Goal: Transaction & Acquisition: Book appointment/travel/reservation

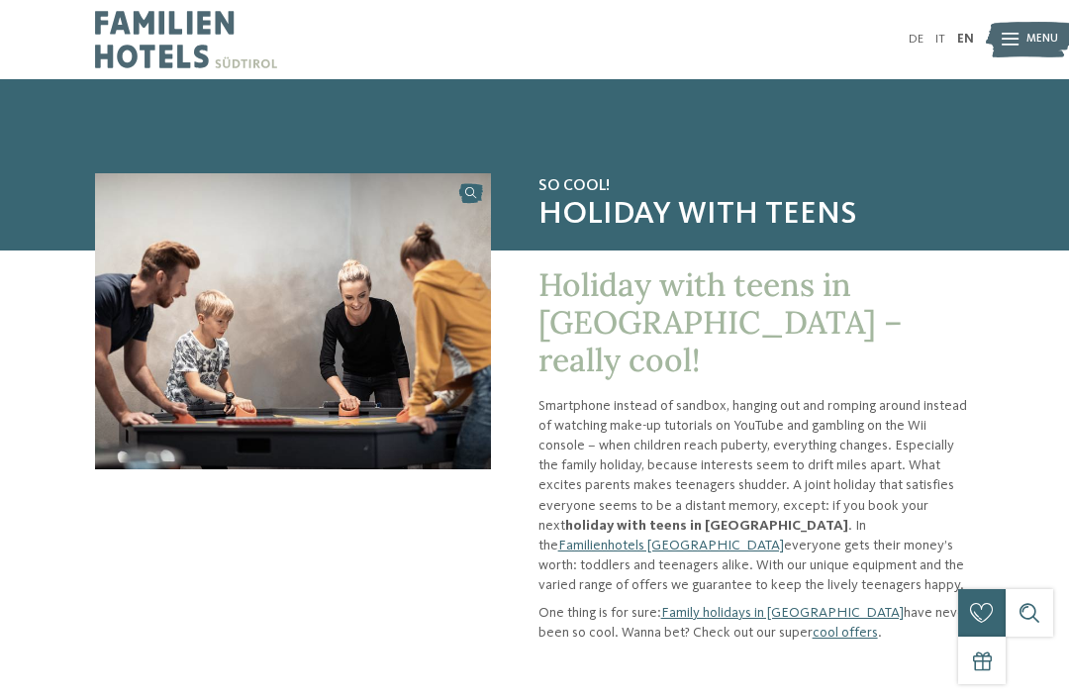
click at [999, 40] on img at bounding box center [1029, 40] width 87 height 44
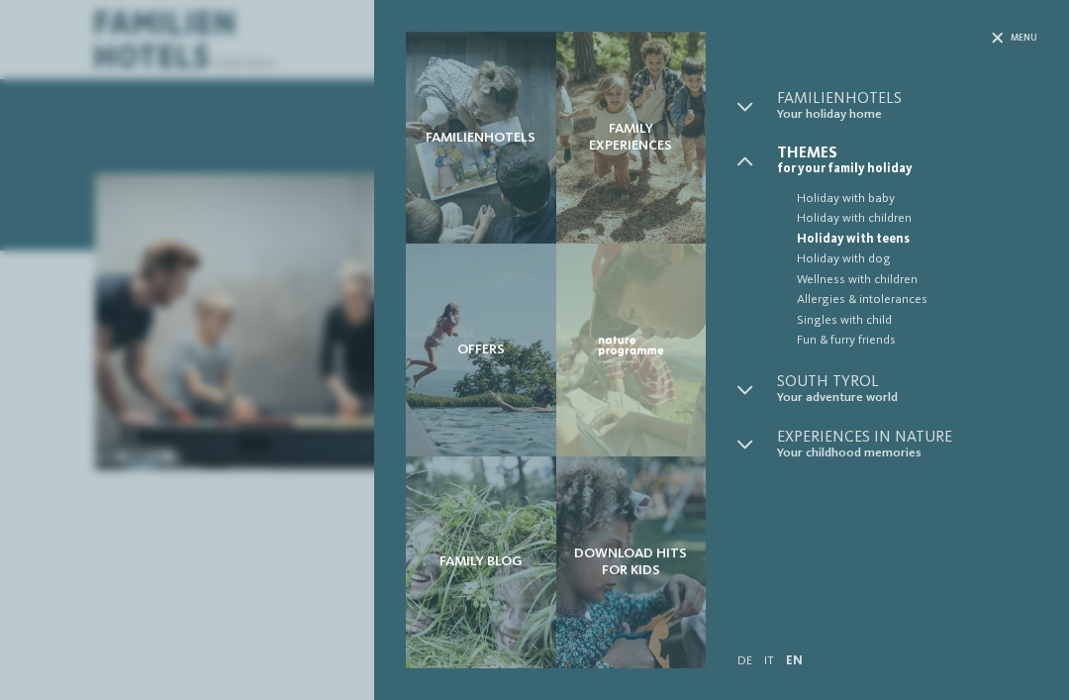
click at [349, 575] on div "Familienhotels Family experiences Offers" at bounding box center [534, 350] width 1069 height 700
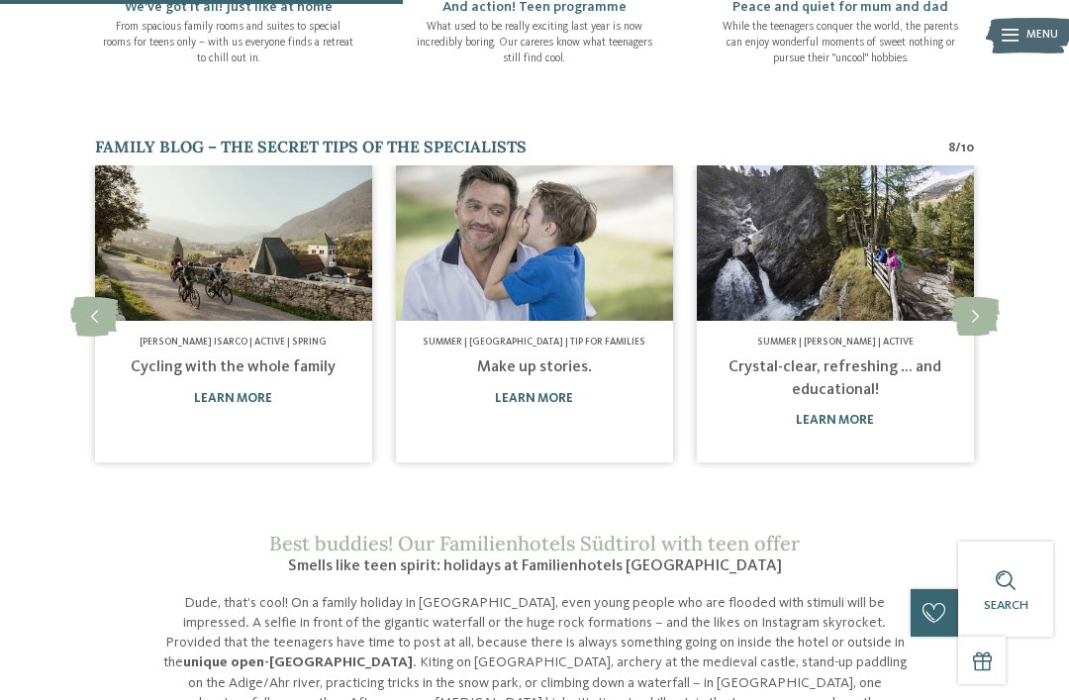
scroll to position [962, 0]
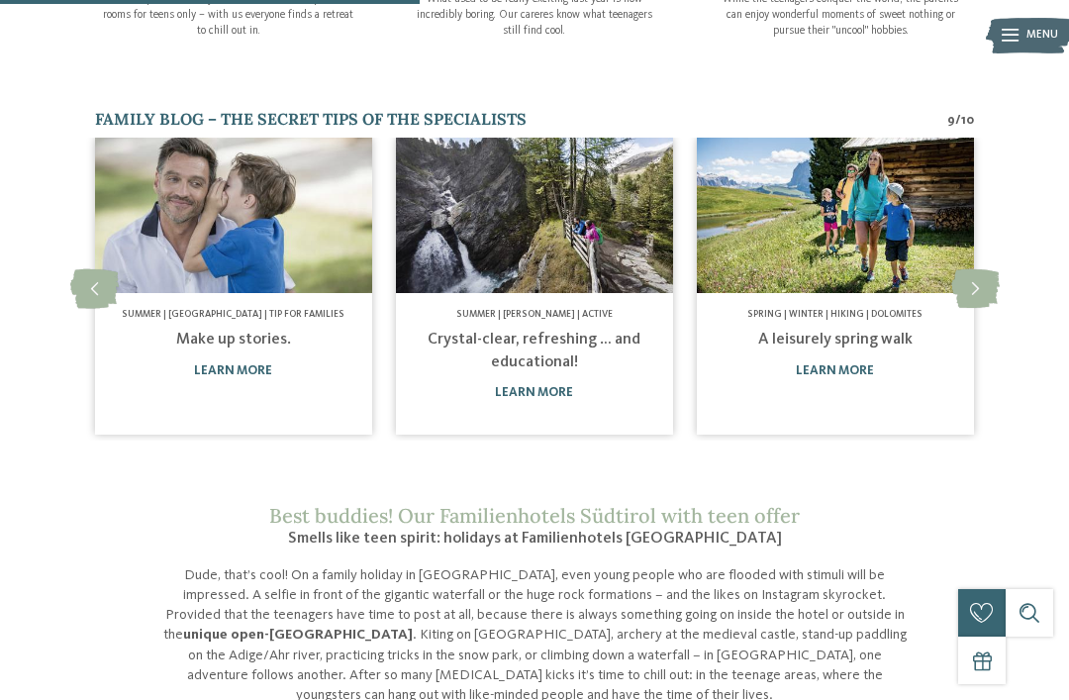
click at [984, 269] on icon at bounding box center [975, 289] width 49 height 40
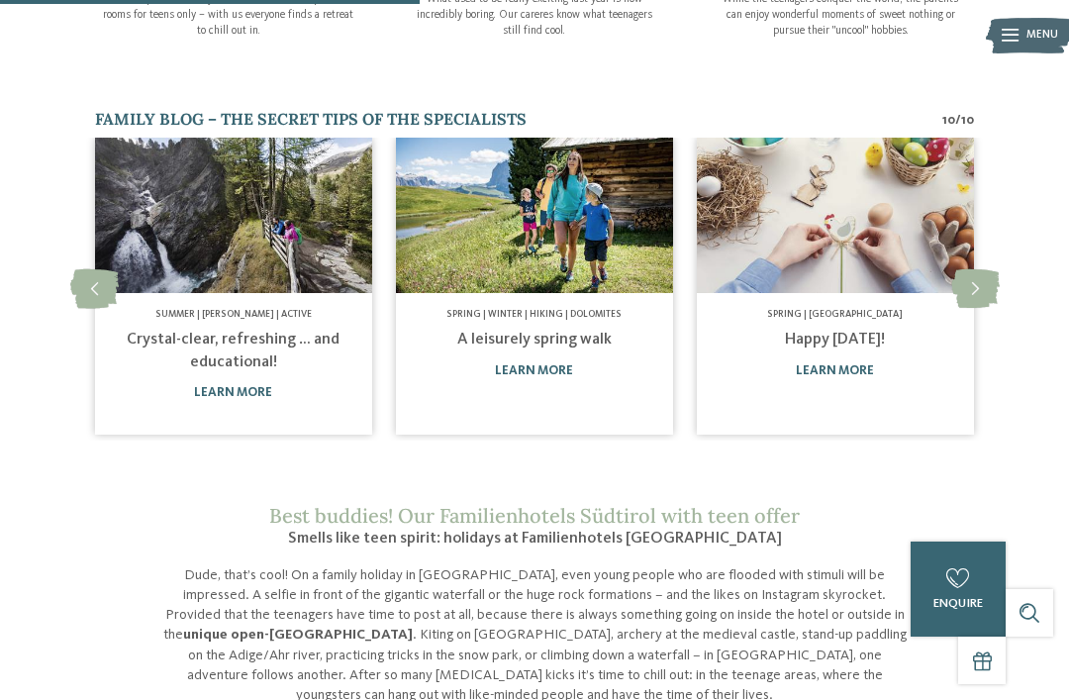
click at [986, 269] on icon at bounding box center [975, 289] width 49 height 40
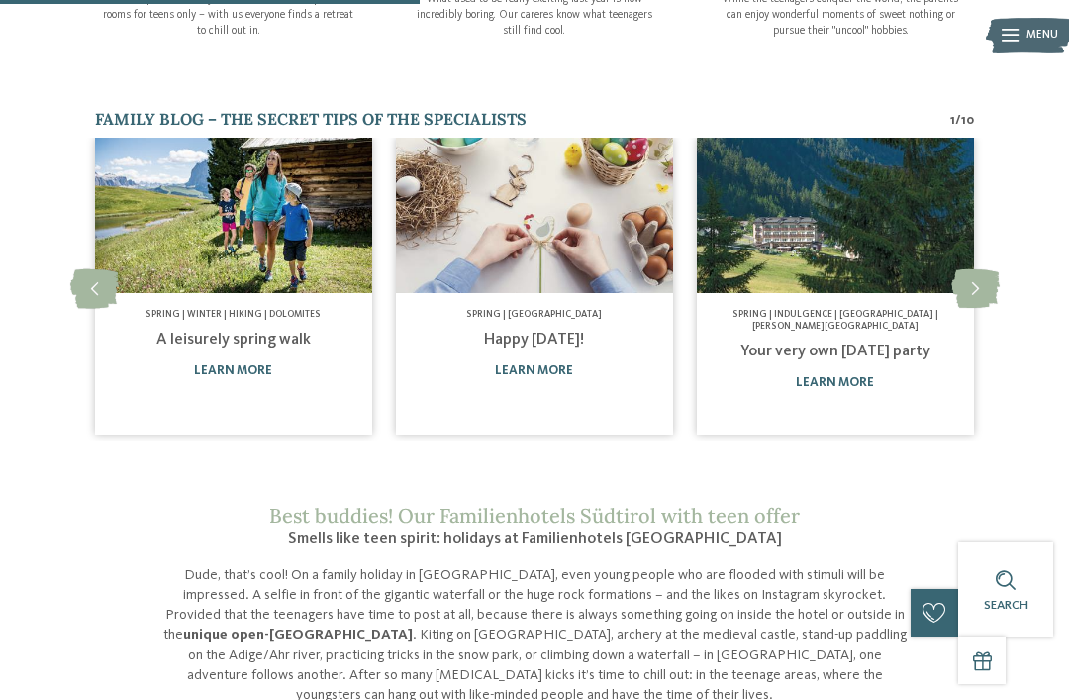
click at [984, 269] on icon at bounding box center [975, 289] width 49 height 40
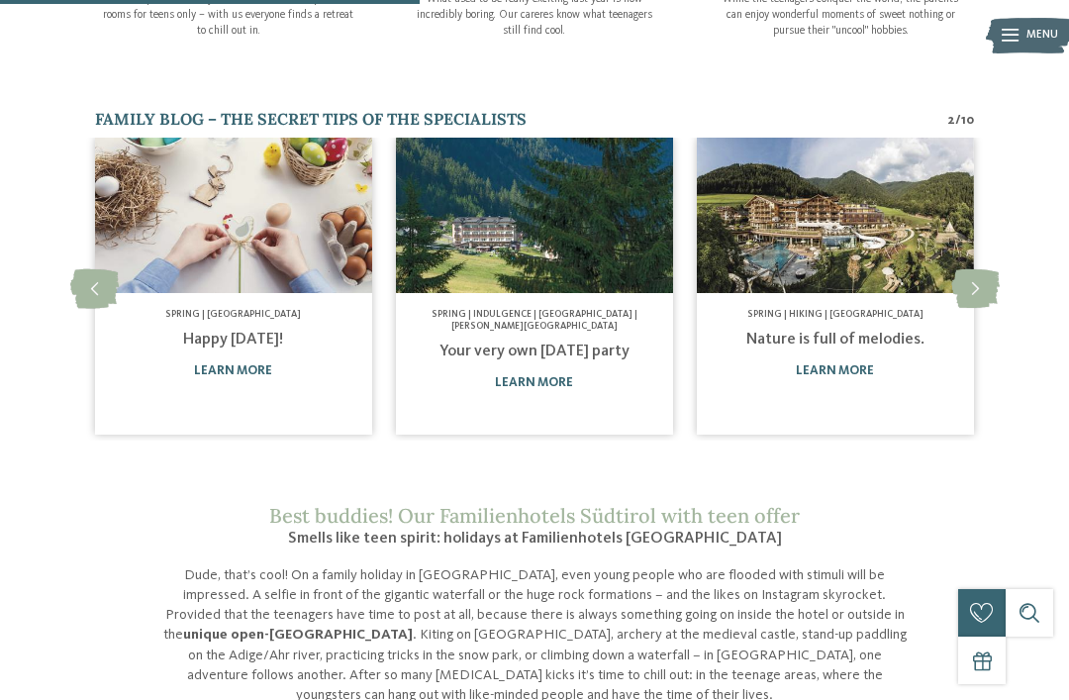
click at [853, 364] on link "learn more" at bounding box center [835, 370] width 78 height 13
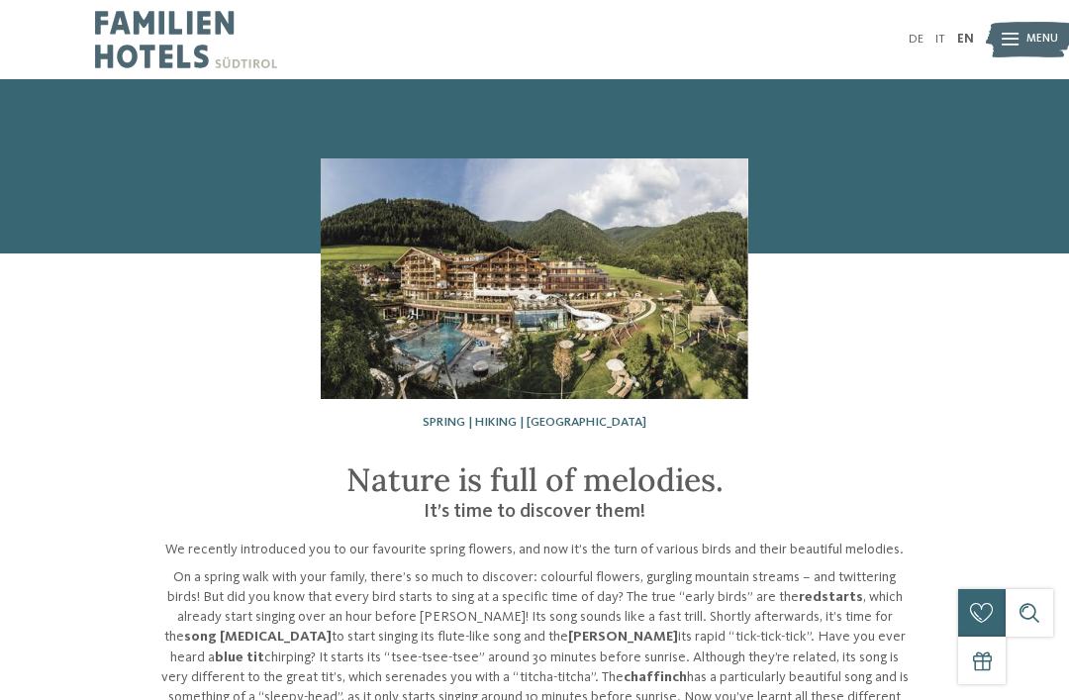
click at [908, 49] on div "DE IT EN Menu" at bounding box center [755, 39] width 440 height 79
click at [905, 43] on div "DE IT EN Menu" at bounding box center [755, 39] width 440 height 79
click at [921, 40] on link "DE" at bounding box center [916, 39] width 15 height 13
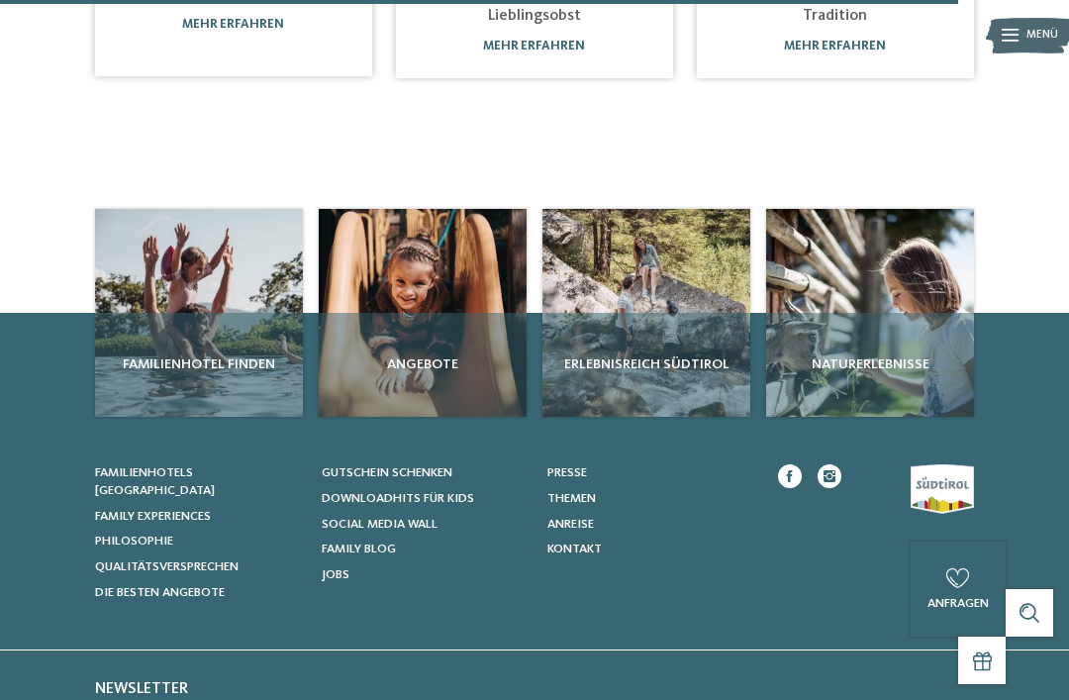
scroll to position [1343, 0]
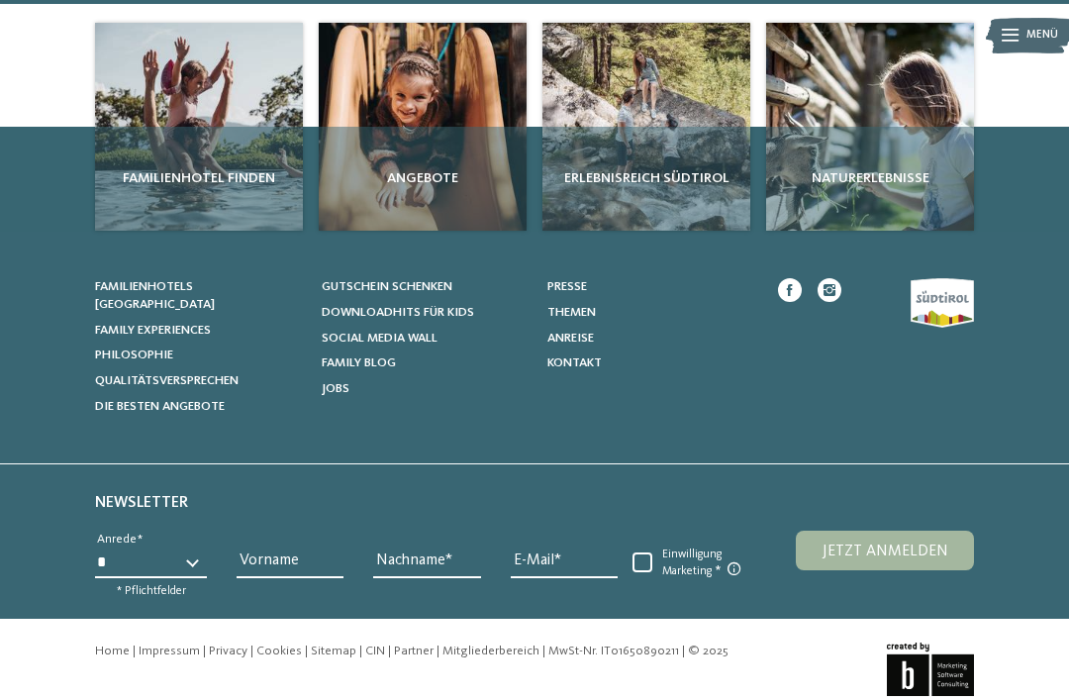
click at [215, 280] on span "Familienhotels [GEOGRAPHIC_DATA]" at bounding box center [155, 295] width 120 height 31
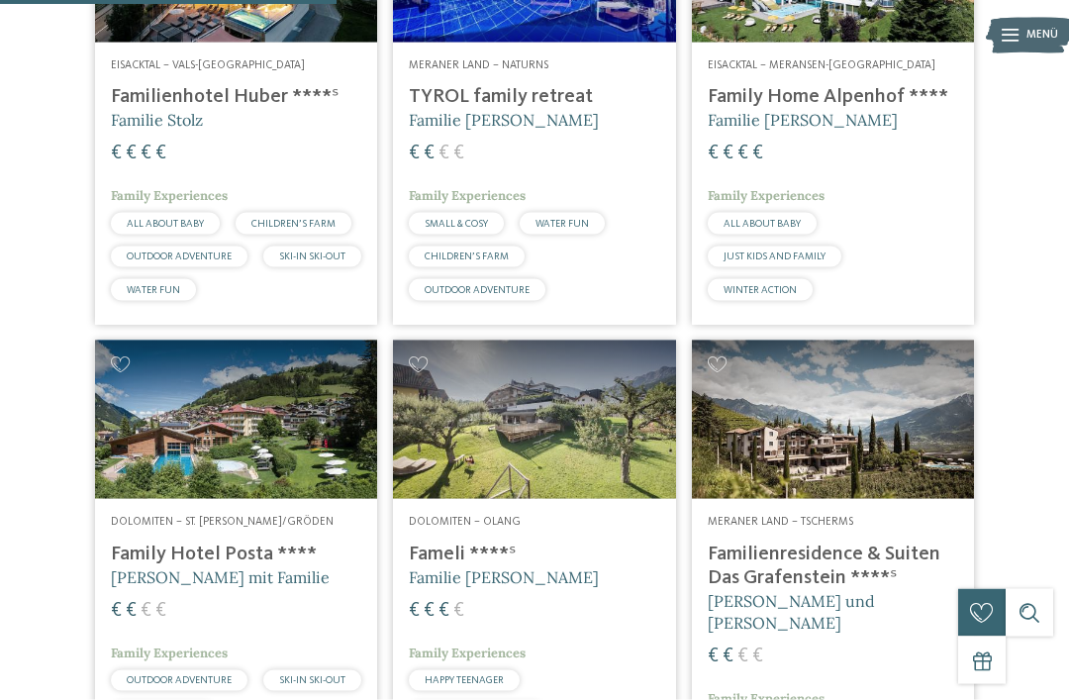
scroll to position [1583, 0]
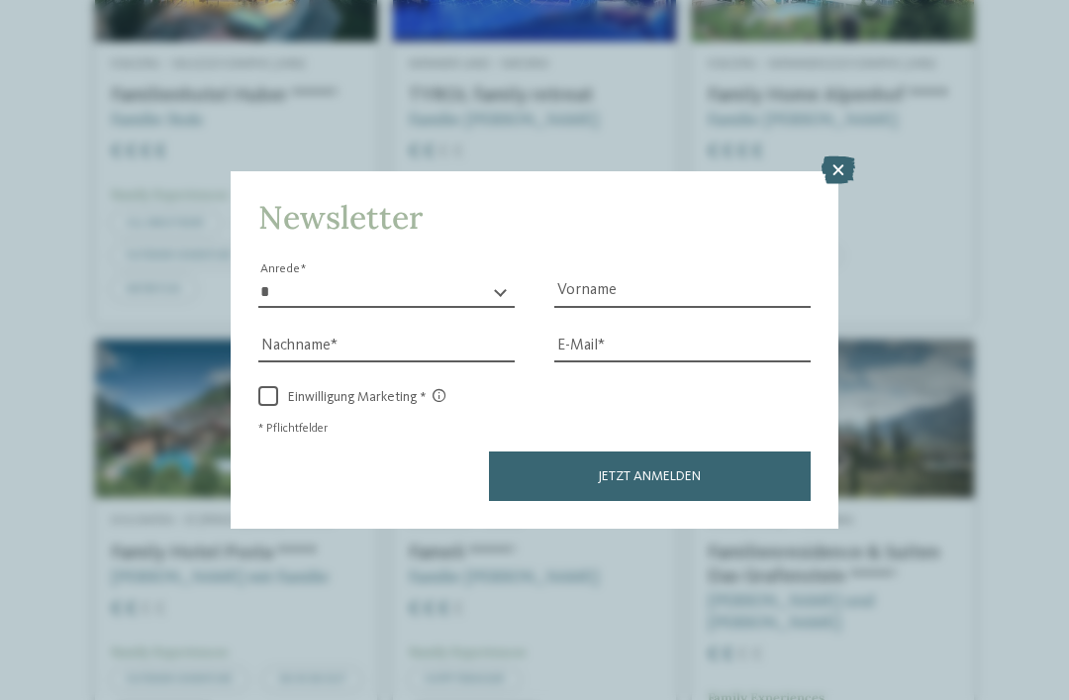
click at [840, 156] on icon at bounding box center [839, 170] width 34 height 28
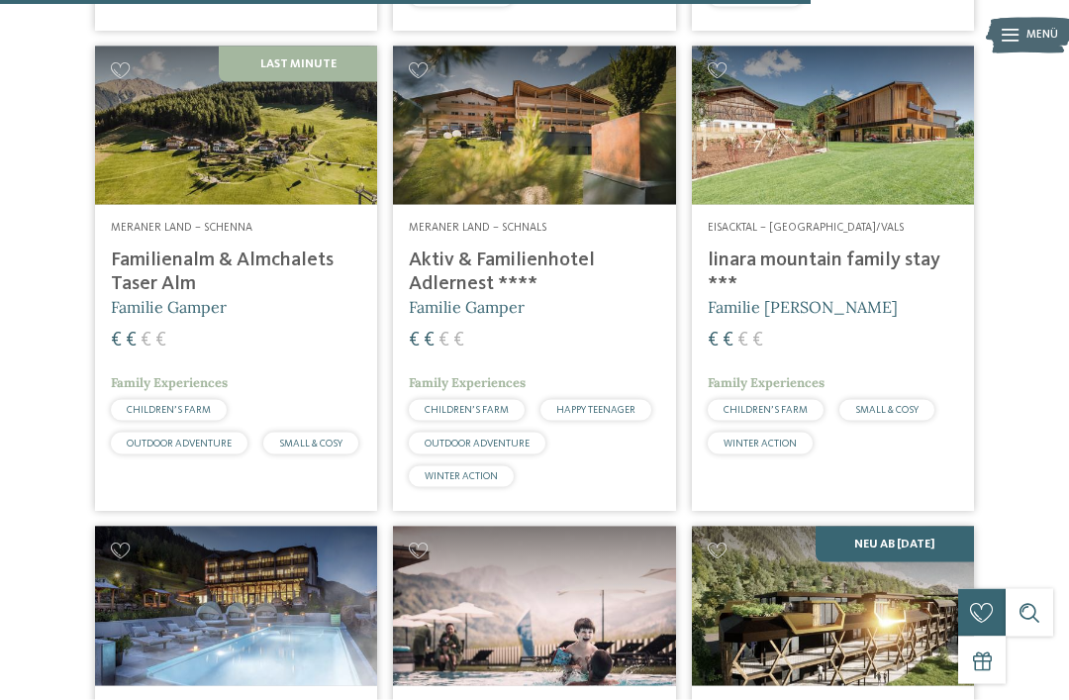
scroll to position [3850, 0]
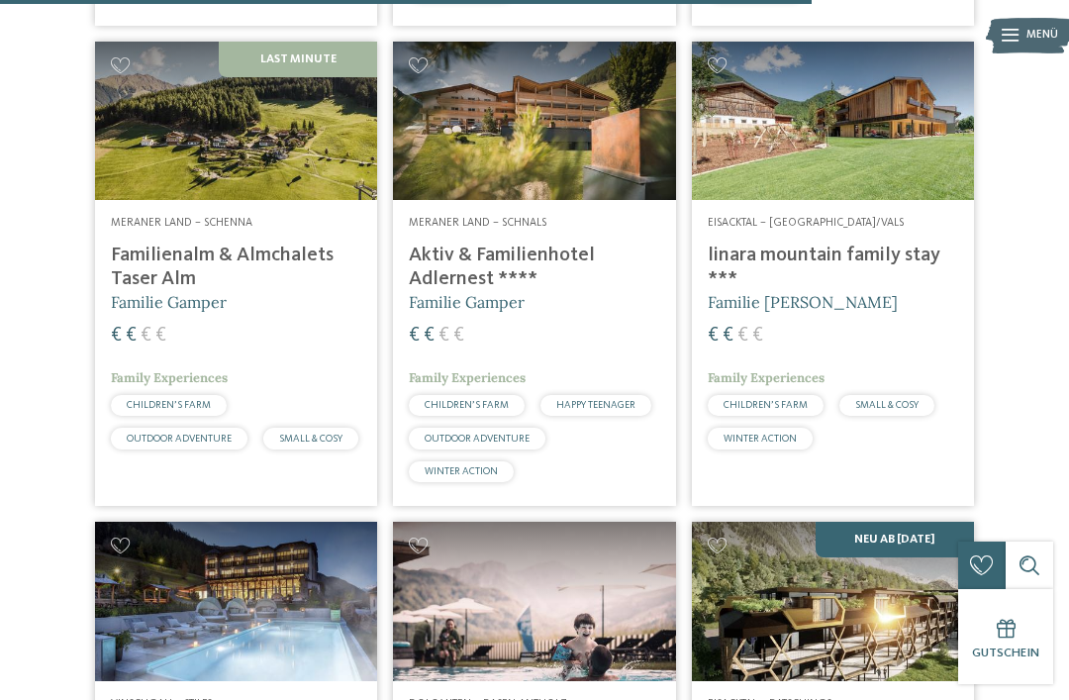
click at [487, 291] on h4 "Aktiv & Familienhotel Adlernest ****" at bounding box center [534, 268] width 250 height 48
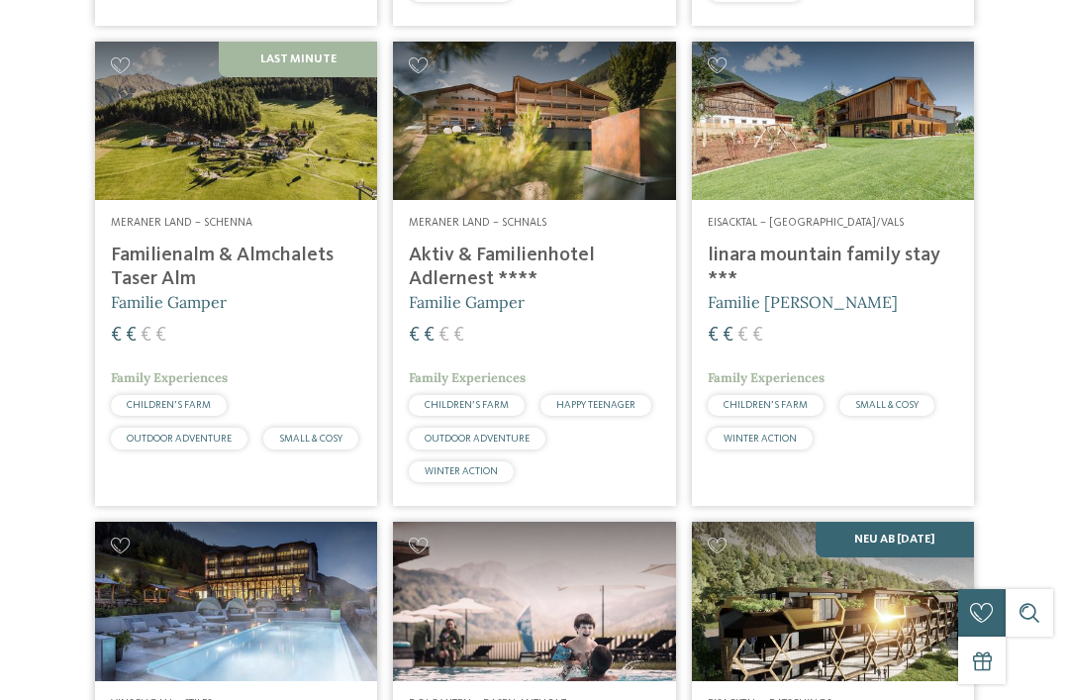
scroll to position [0, 0]
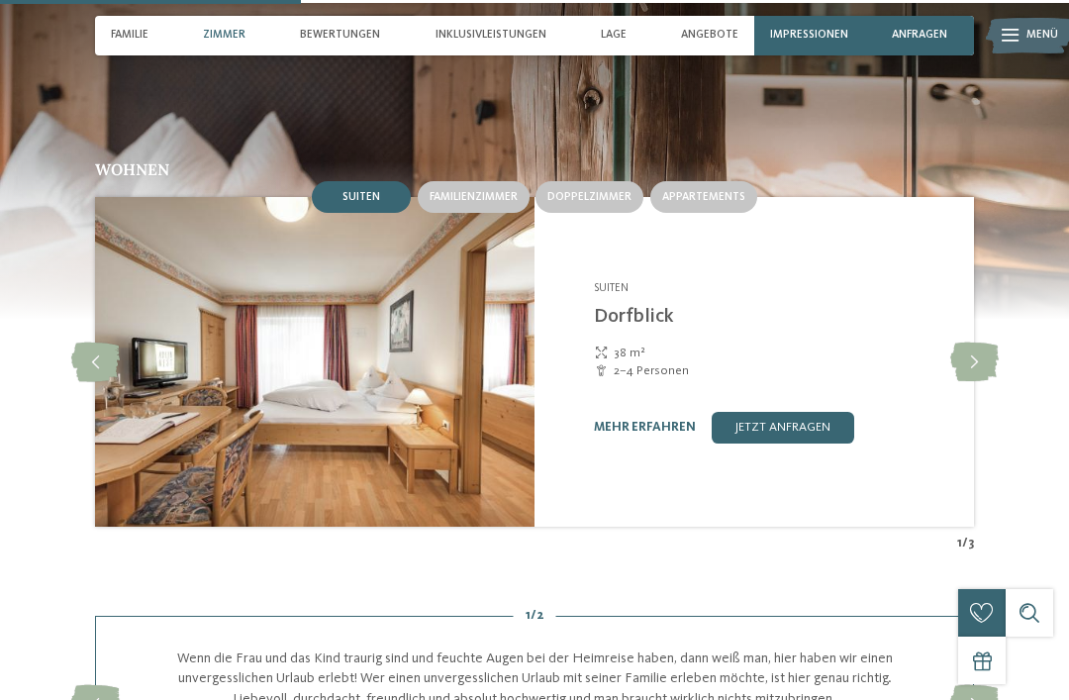
scroll to position [1557, 0]
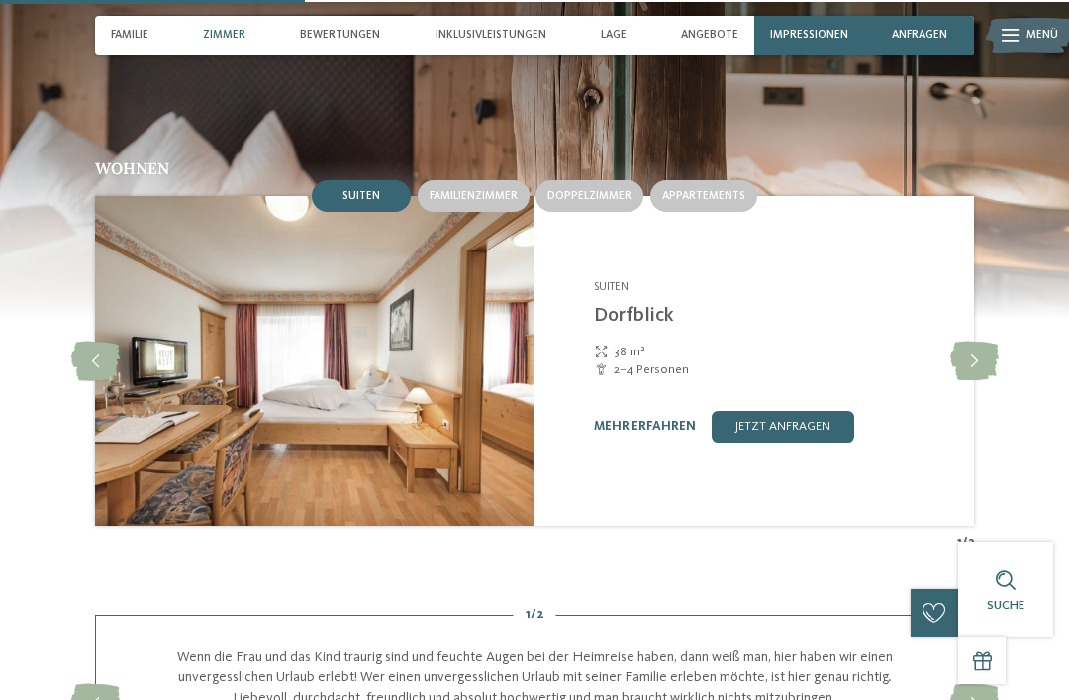
click at [474, 190] on span "Familienzimmer" at bounding box center [474, 196] width 88 height 12
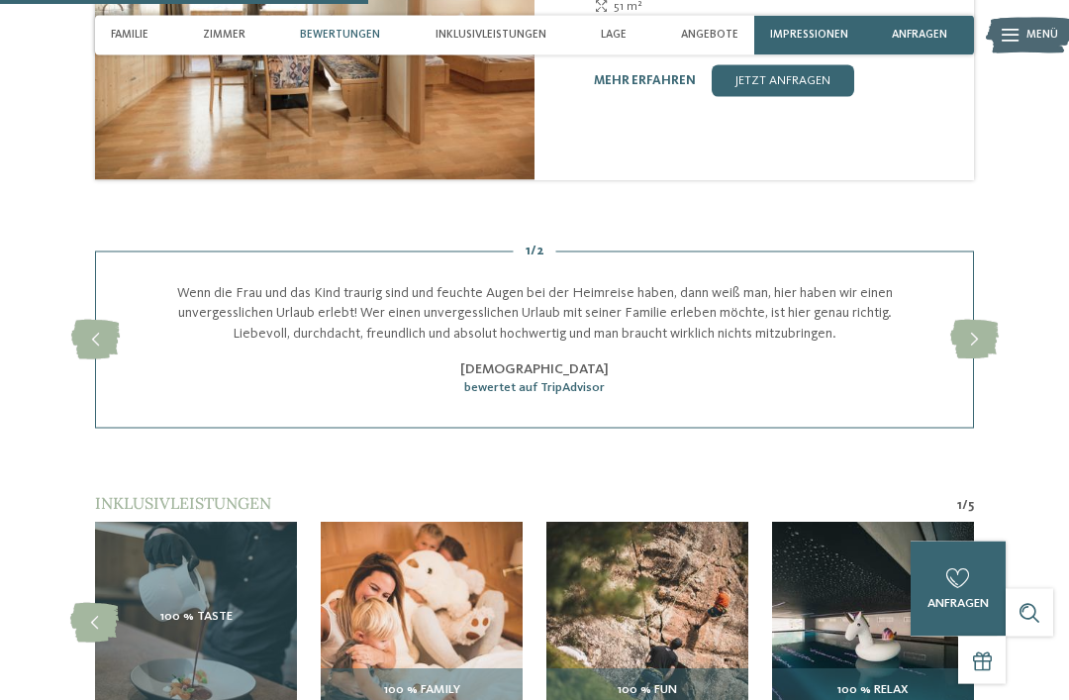
scroll to position [1908, 0]
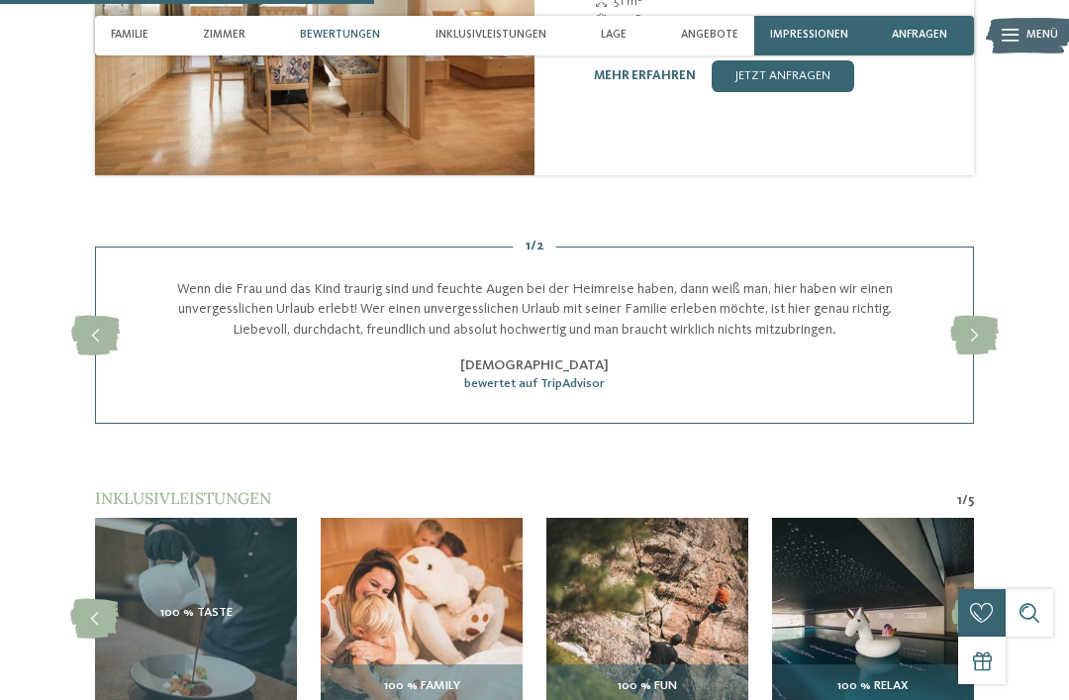
click at [978, 317] on icon at bounding box center [974, 336] width 49 height 40
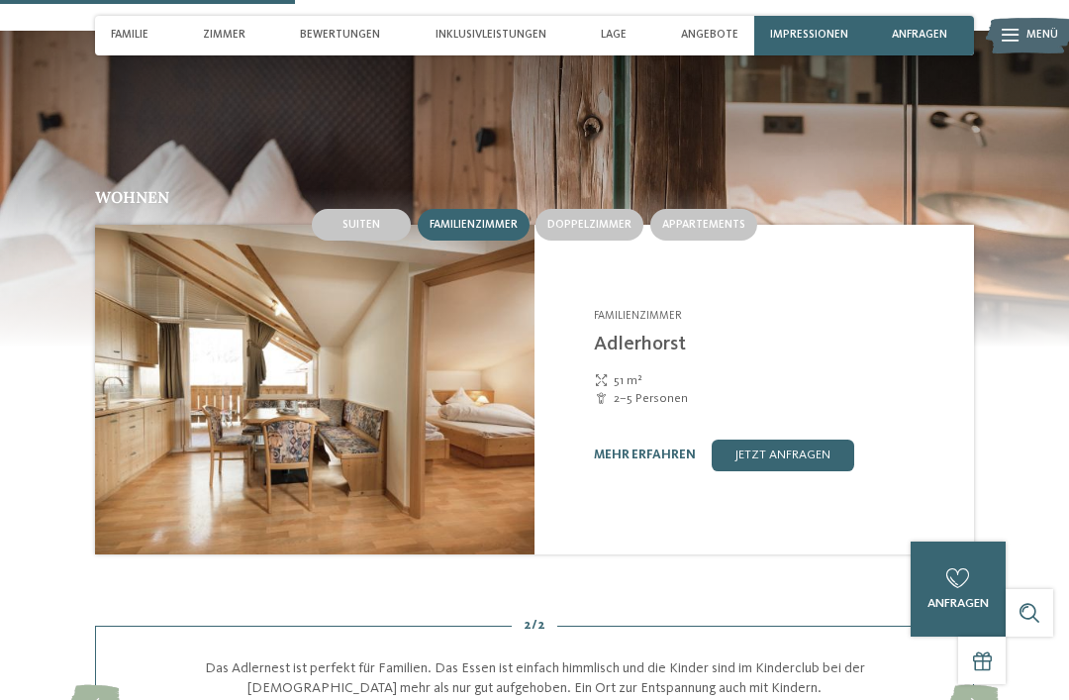
scroll to position [1538, 0]
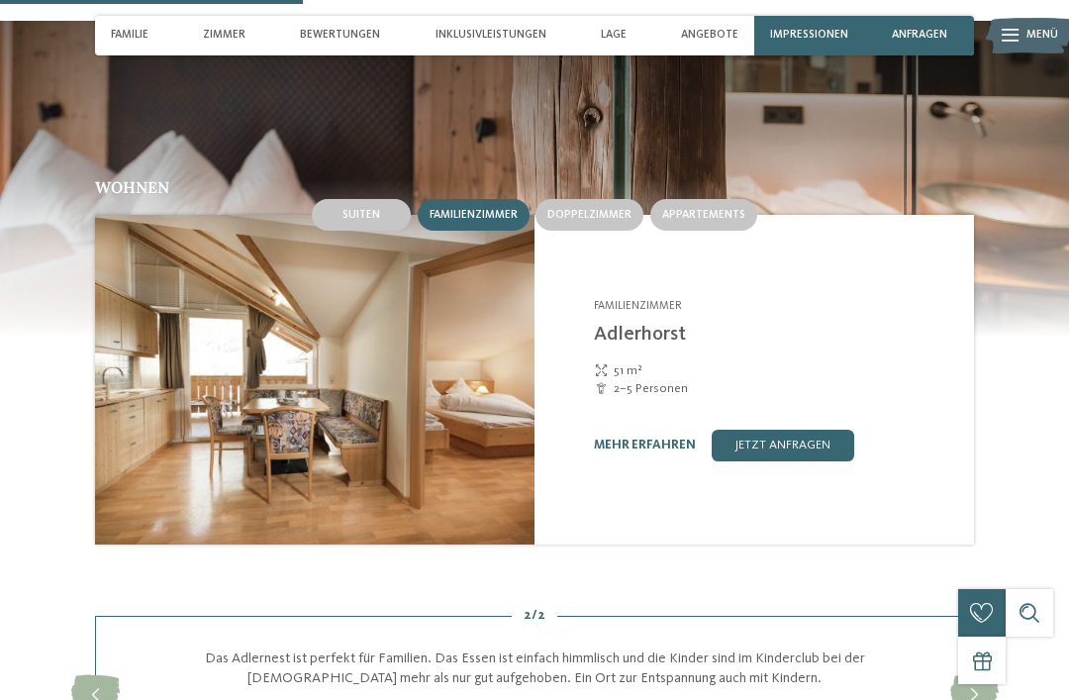
click at [711, 199] on div "Appartements" at bounding box center [703, 215] width 107 height 32
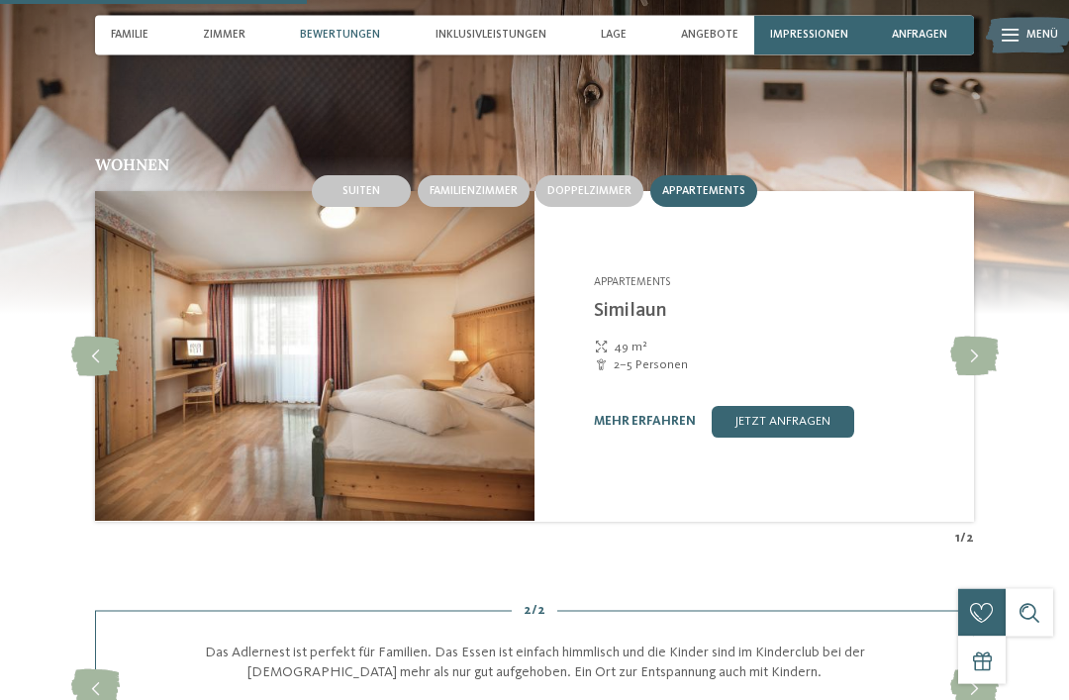
scroll to position [1559, 0]
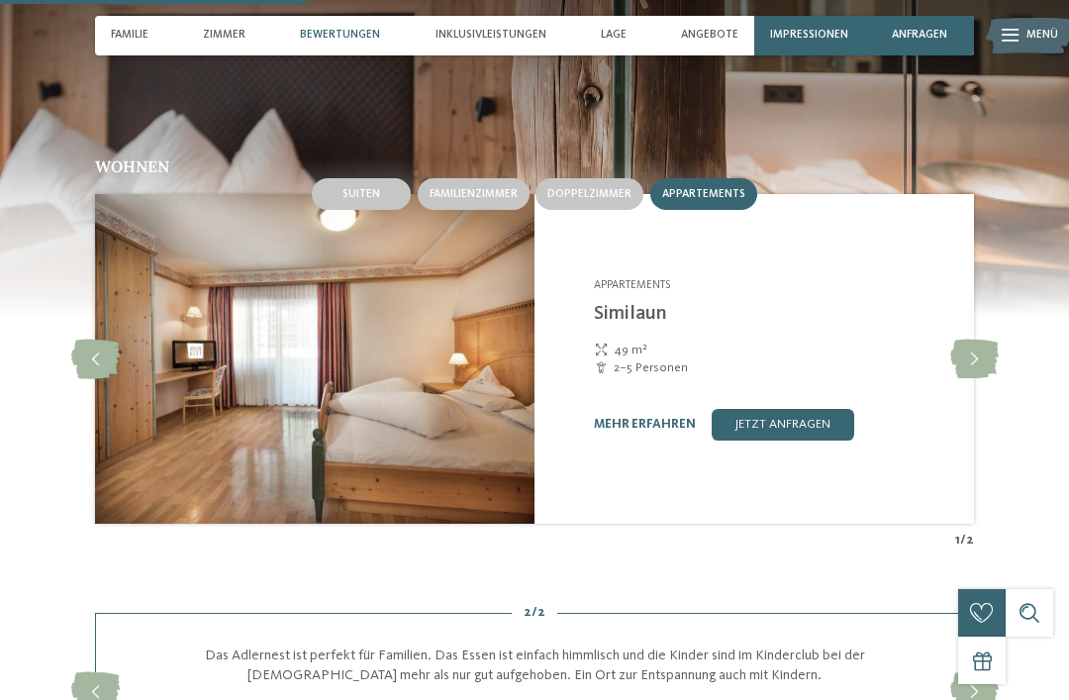
click at [483, 188] on span "Familienzimmer" at bounding box center [474, 194] width 88 height 12
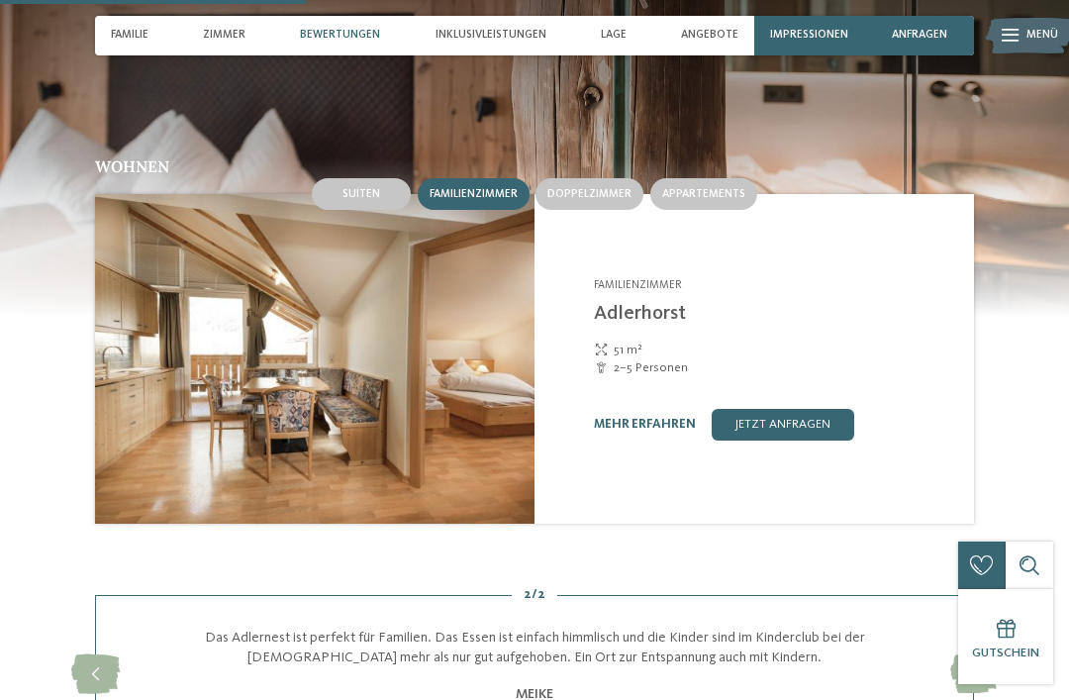
click at [637, 419] on link "mehr erfahren" at bounding box center [645, 424] width 102 height 13
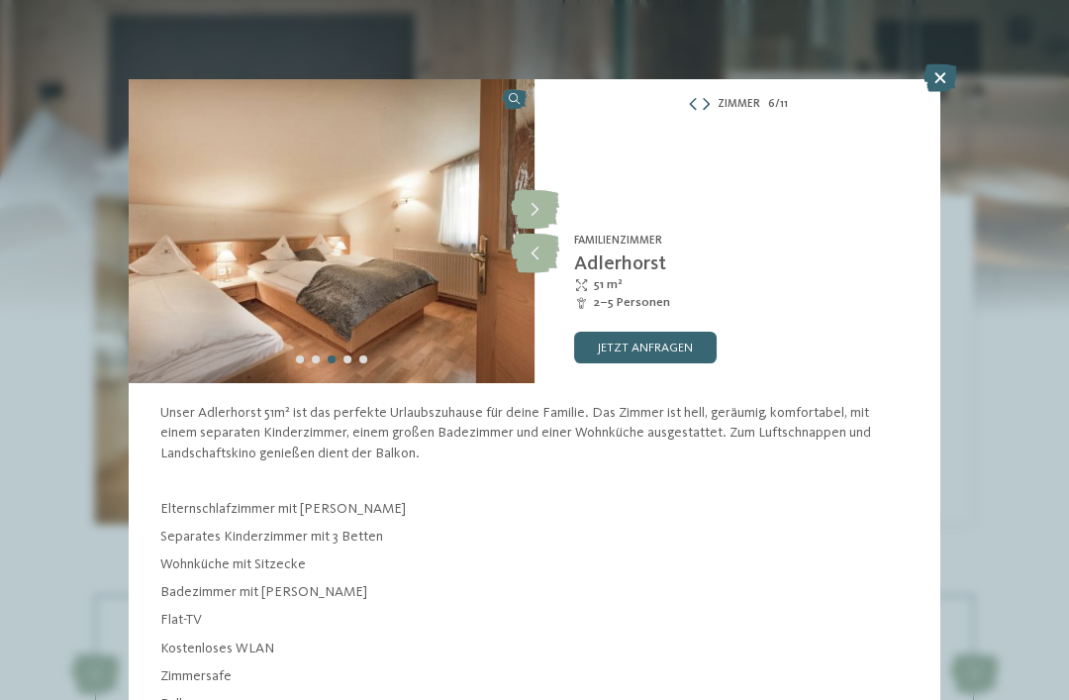
click at [713, 96] on div "Zimmer 6 / 11" at bounding box center [738, 105] width 406 height 20
click at [933, 74] on icon at bounding box center [941, 78] width 34 height 28
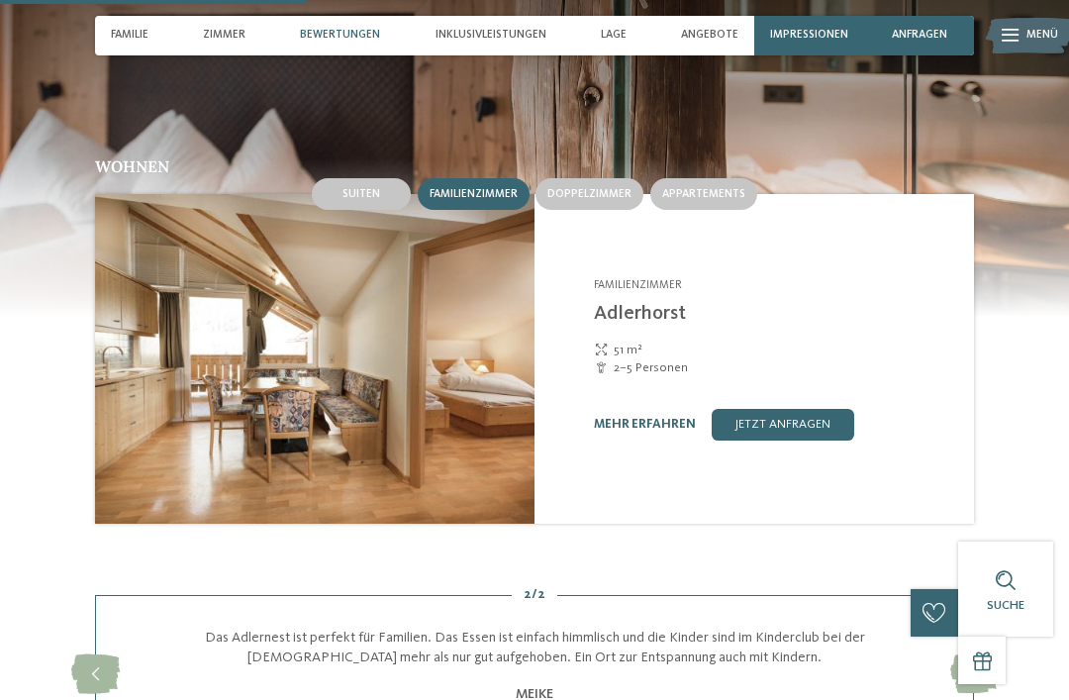
click at [700, 188] on span "Appartements" at bounding box center [703, 194] width 83 height 12
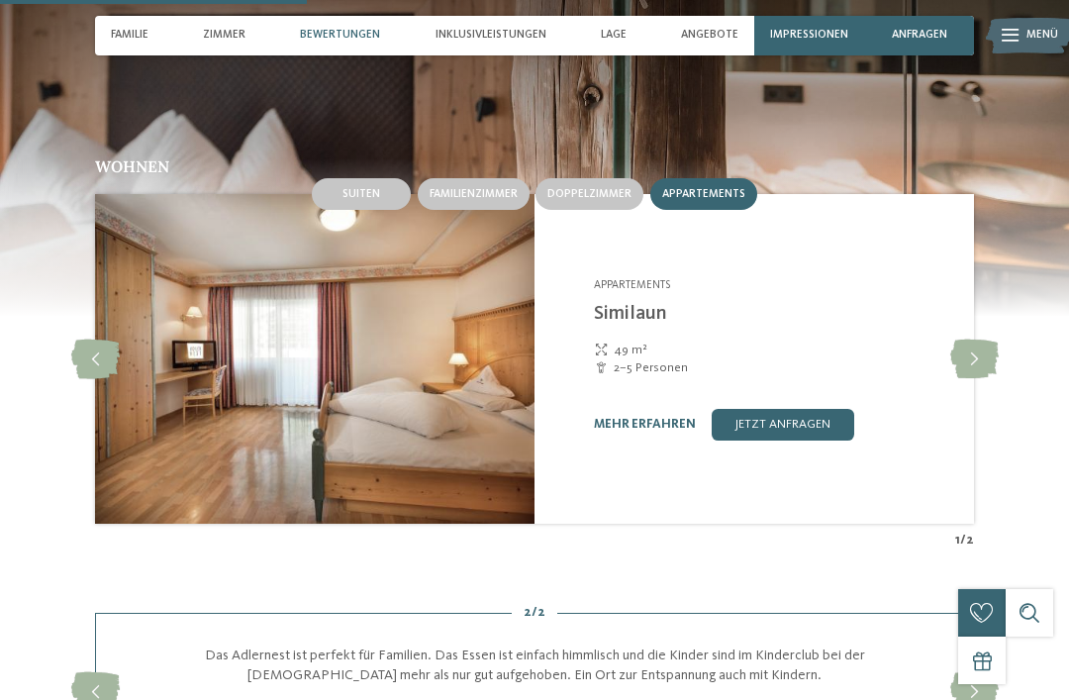
click at [639, 418] on link "mehr erfahren" at bounding box center [645, 424] width 102 height 13
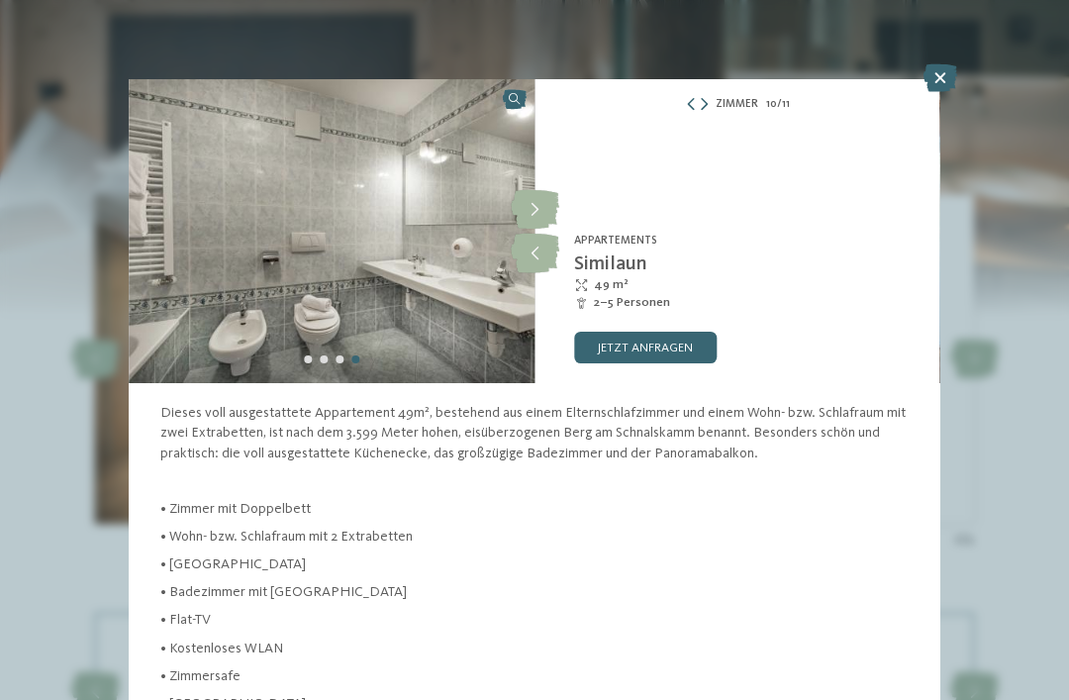
click at [942, 72] on icon at bounding box center [941, 78] width 34 height 28
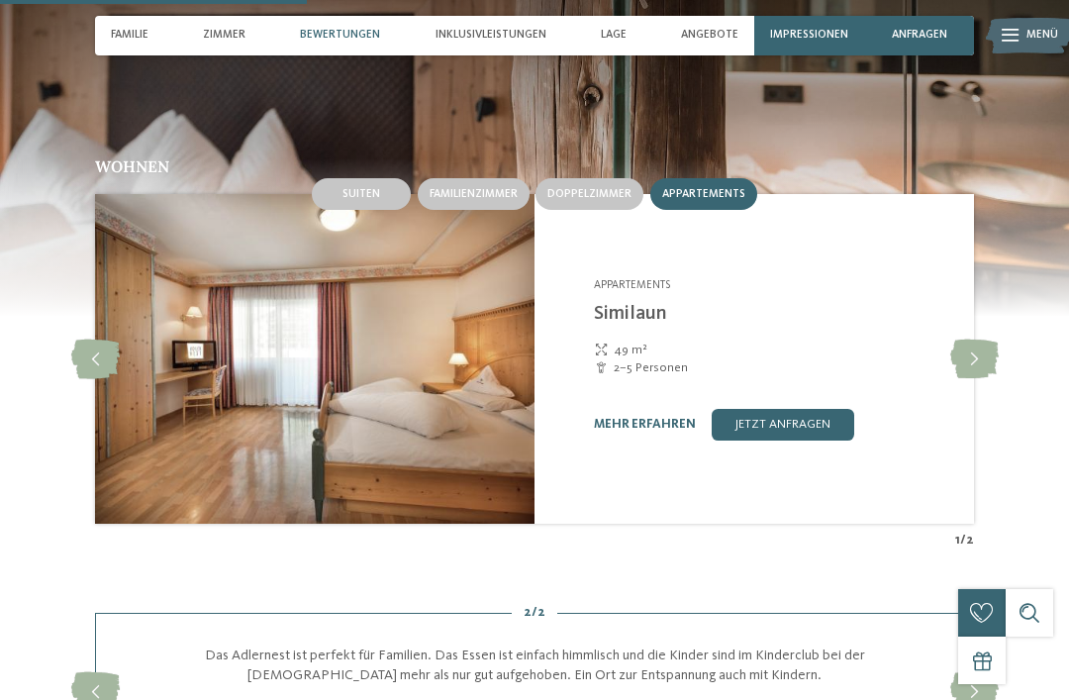
click at [347, 188] on span "Suiten" at bounding box center [362, 194] width 38 height 12
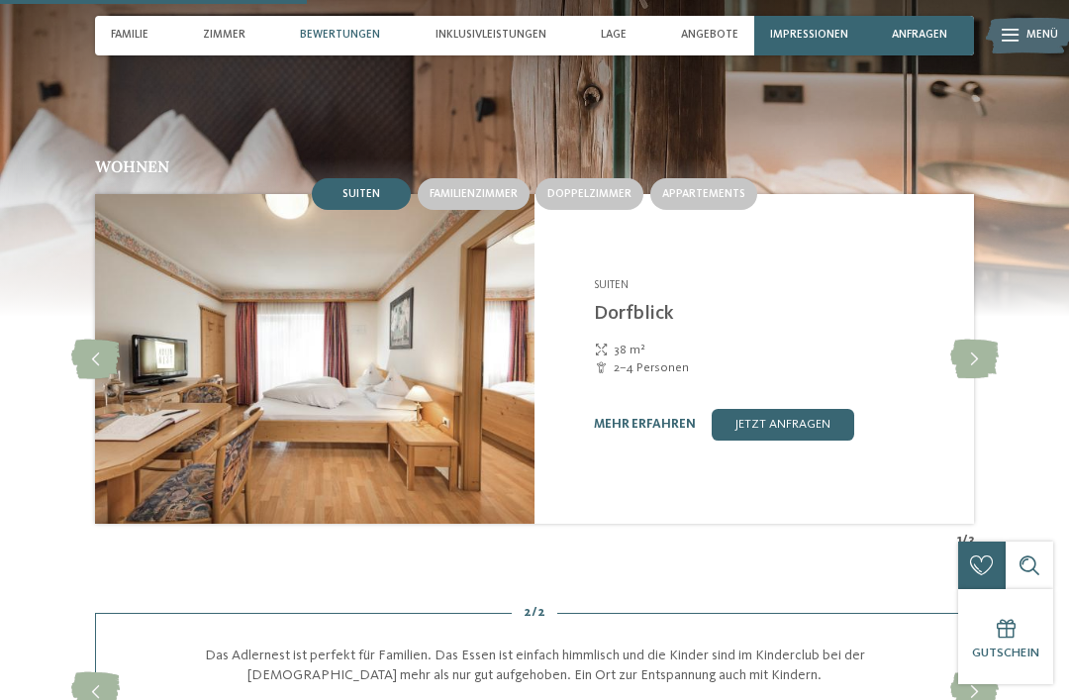
click at [587, 207] on div "Aktiv & Familienhotel Adlernest **** Schnals - Meraner Land Suiten Dorfblick 38…" at bounding box center [755, 359] width 440 height 330
click at [590, 199] on div "Doppelzimmer" at bounding box center [590, 194] width 108 height 32
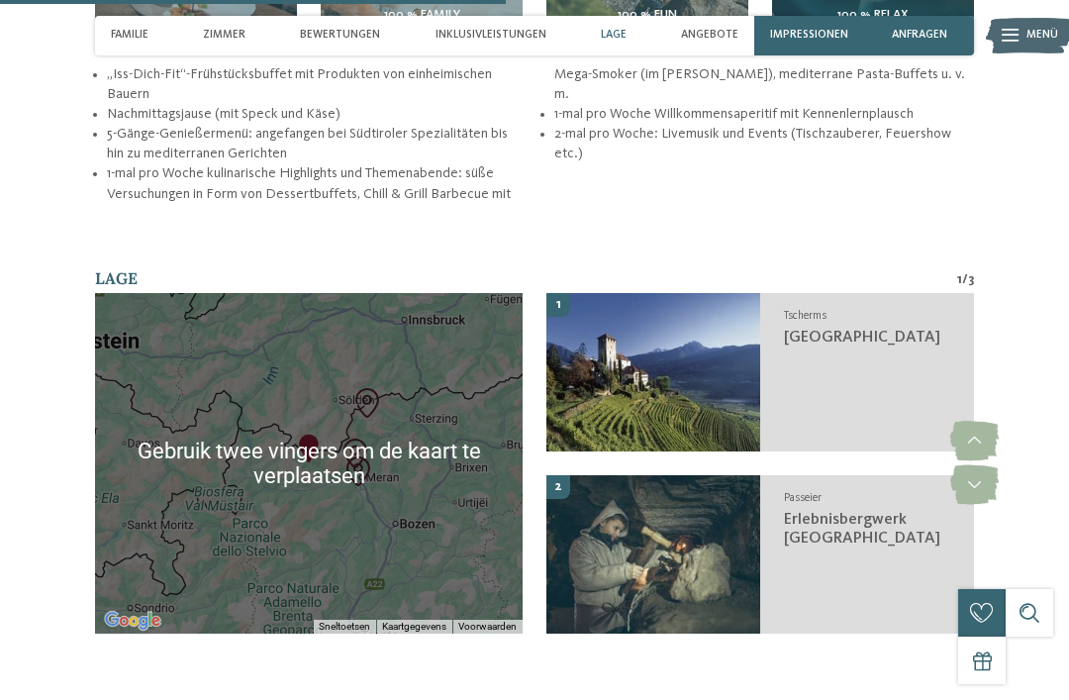
scroll to position [2576, 0]
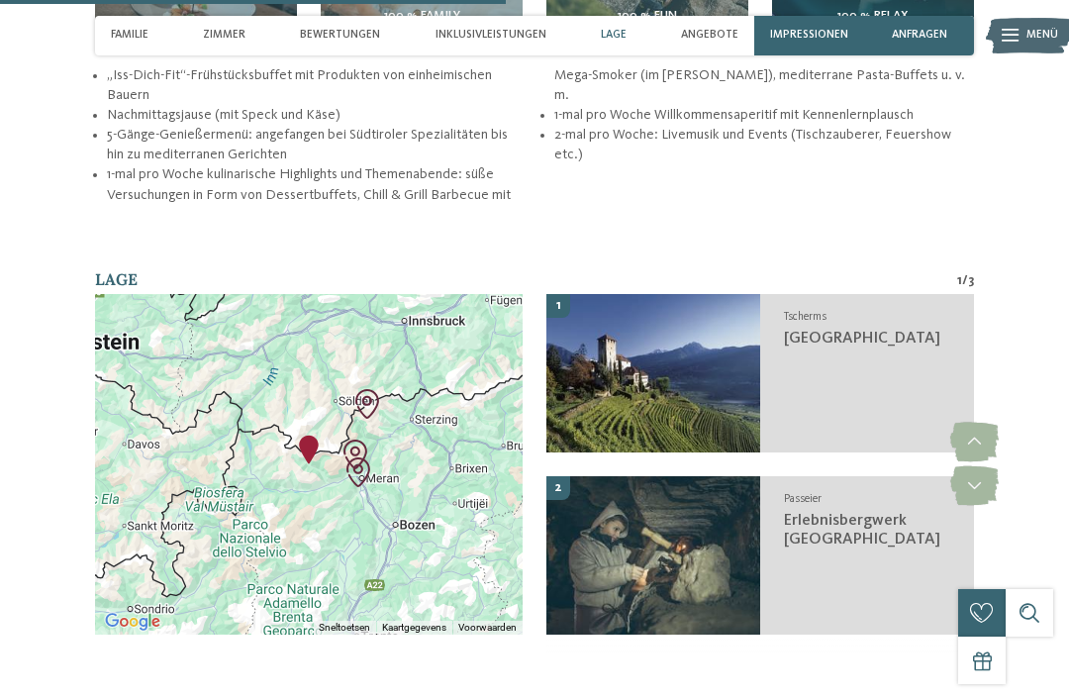
click at [454, 393] on div at bounding box center [309, 464] width 428 height 341
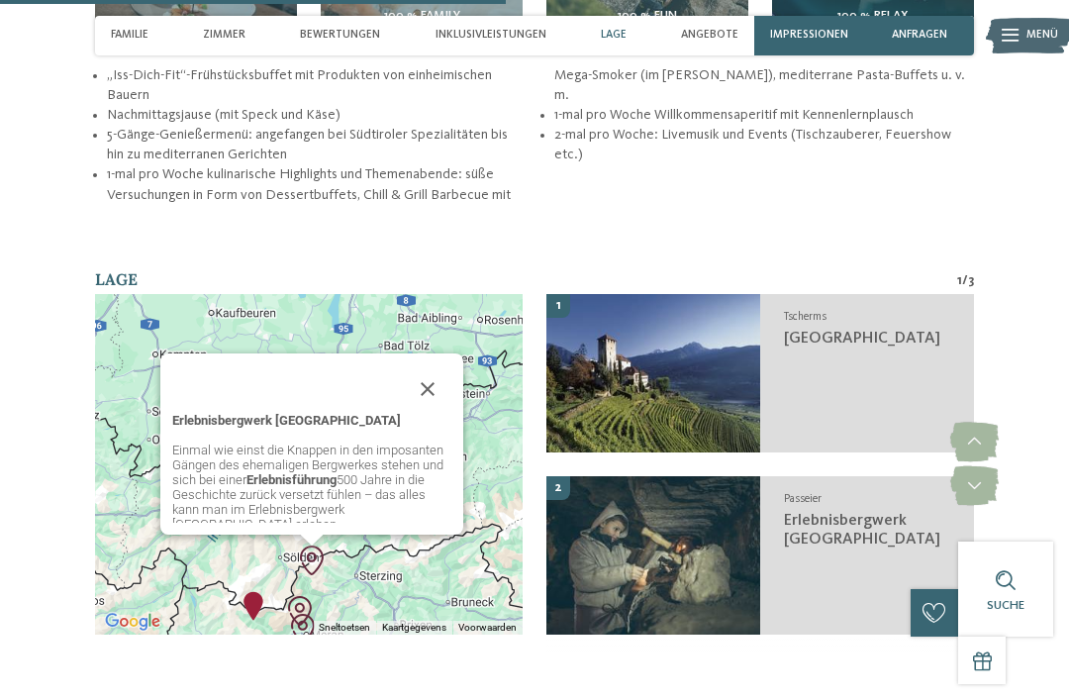
click at [427, 365] on button "Sluiten" at bounding box center [428, 389] width 48 height 48
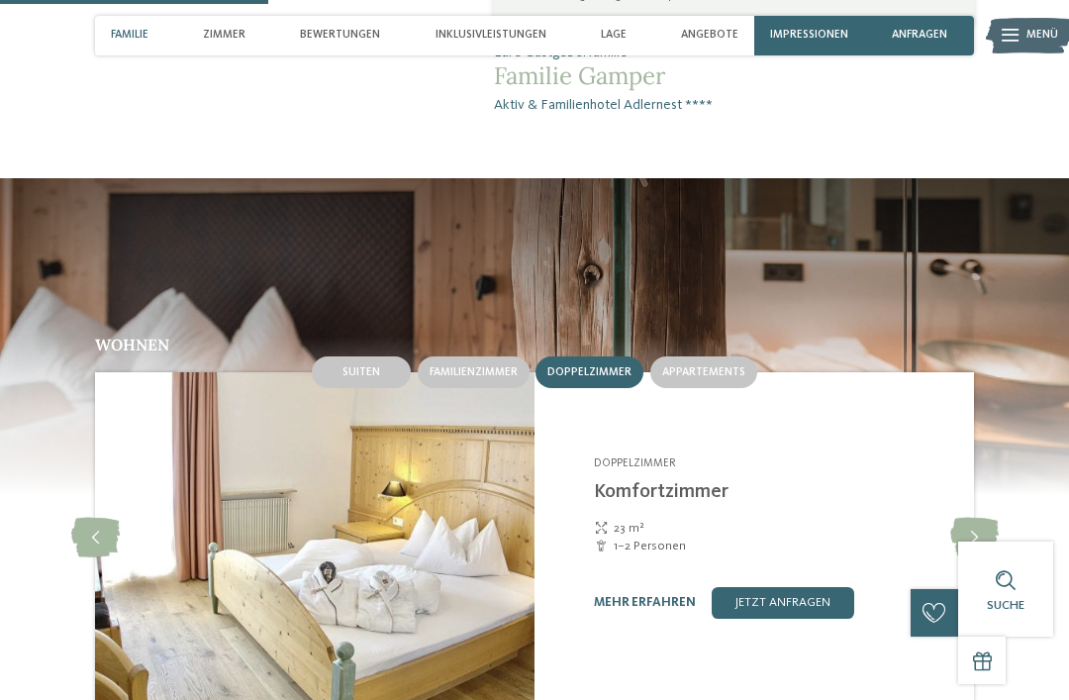
scroll to position [1378, 0]
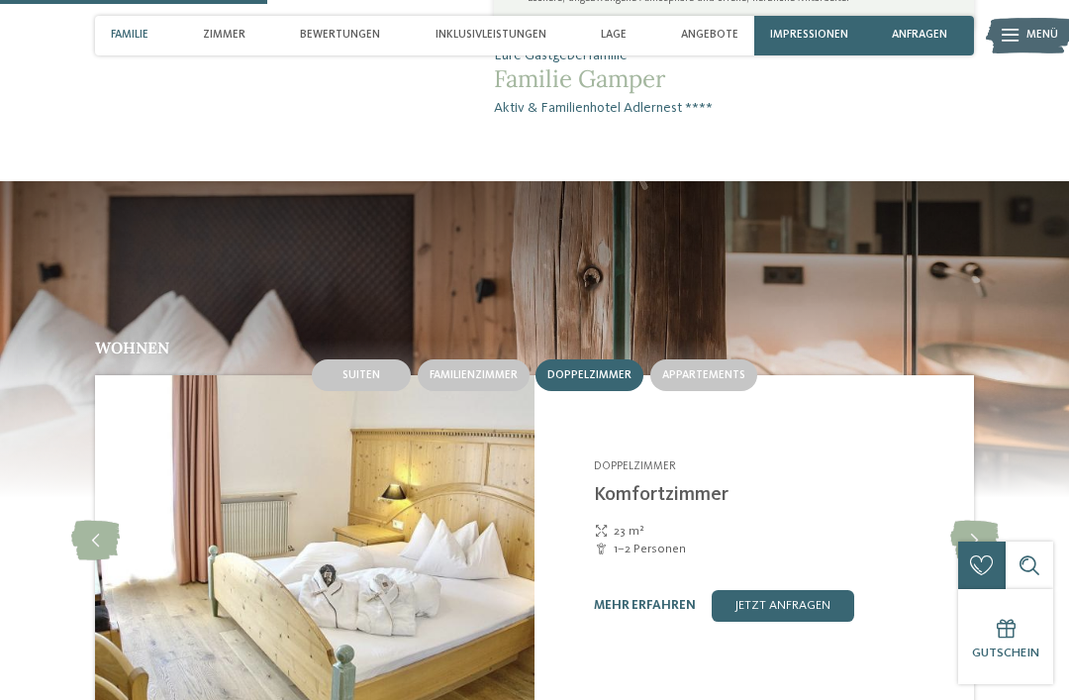
click at [609, 38] on span "Lage" at bounding box center [614, 35] width 26 height 13
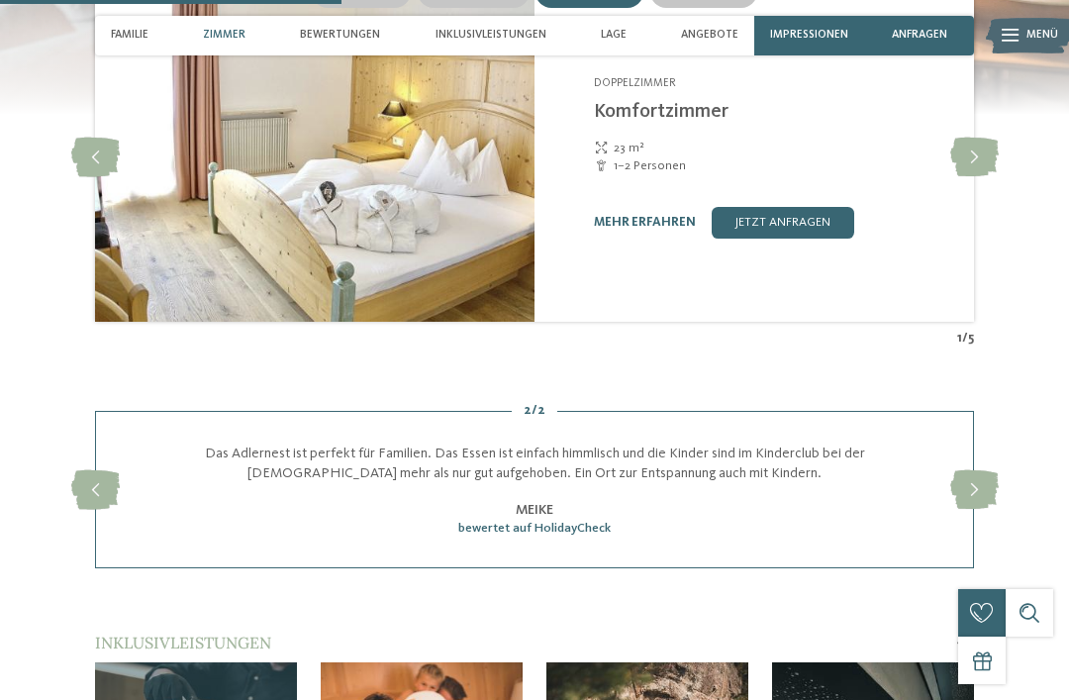
scroll to position [1756, 0]
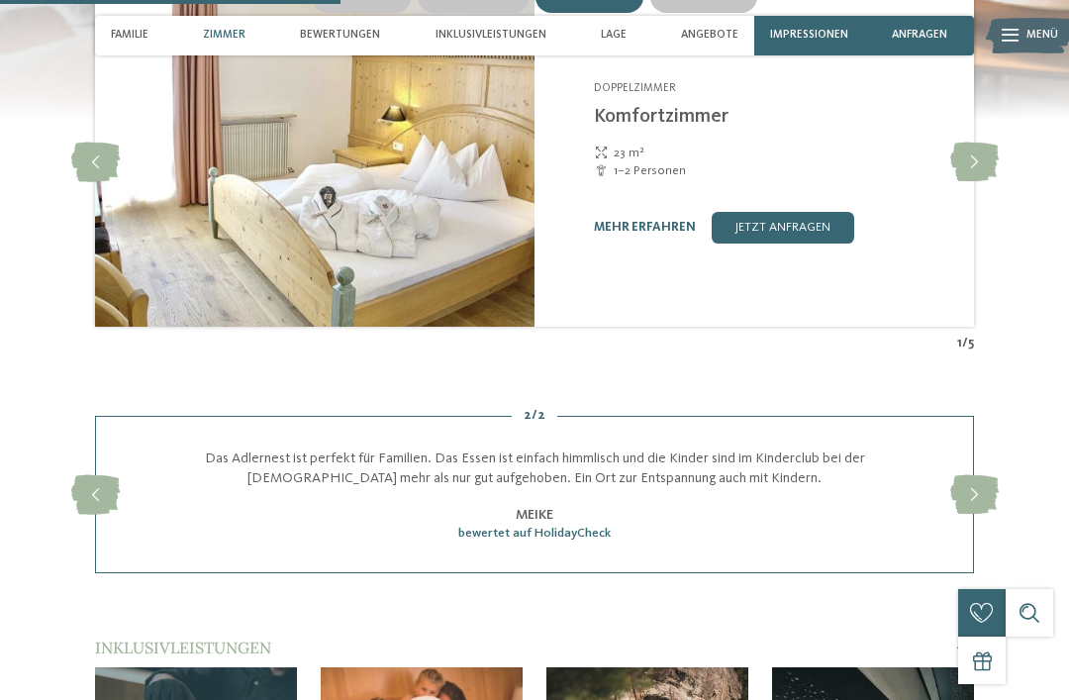
click at [121, 29] on span "Familie" at bounding box center [130, 35] width 38 height 13
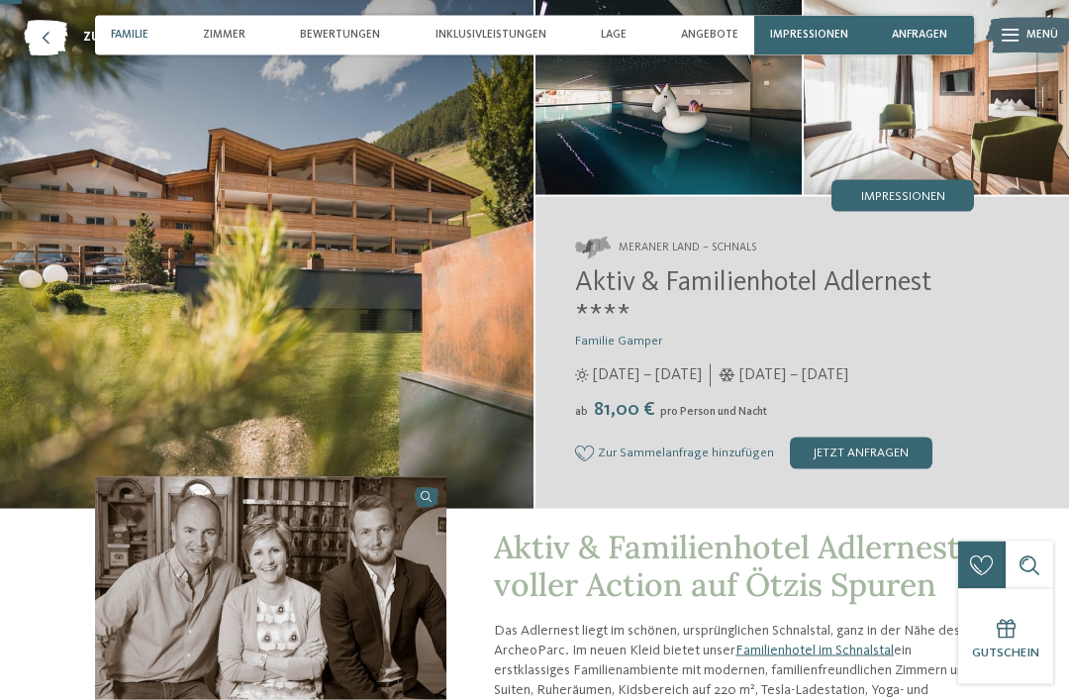
scroll to position [0, 0]
